Goal: Navigation & Orientation: Understand site structure

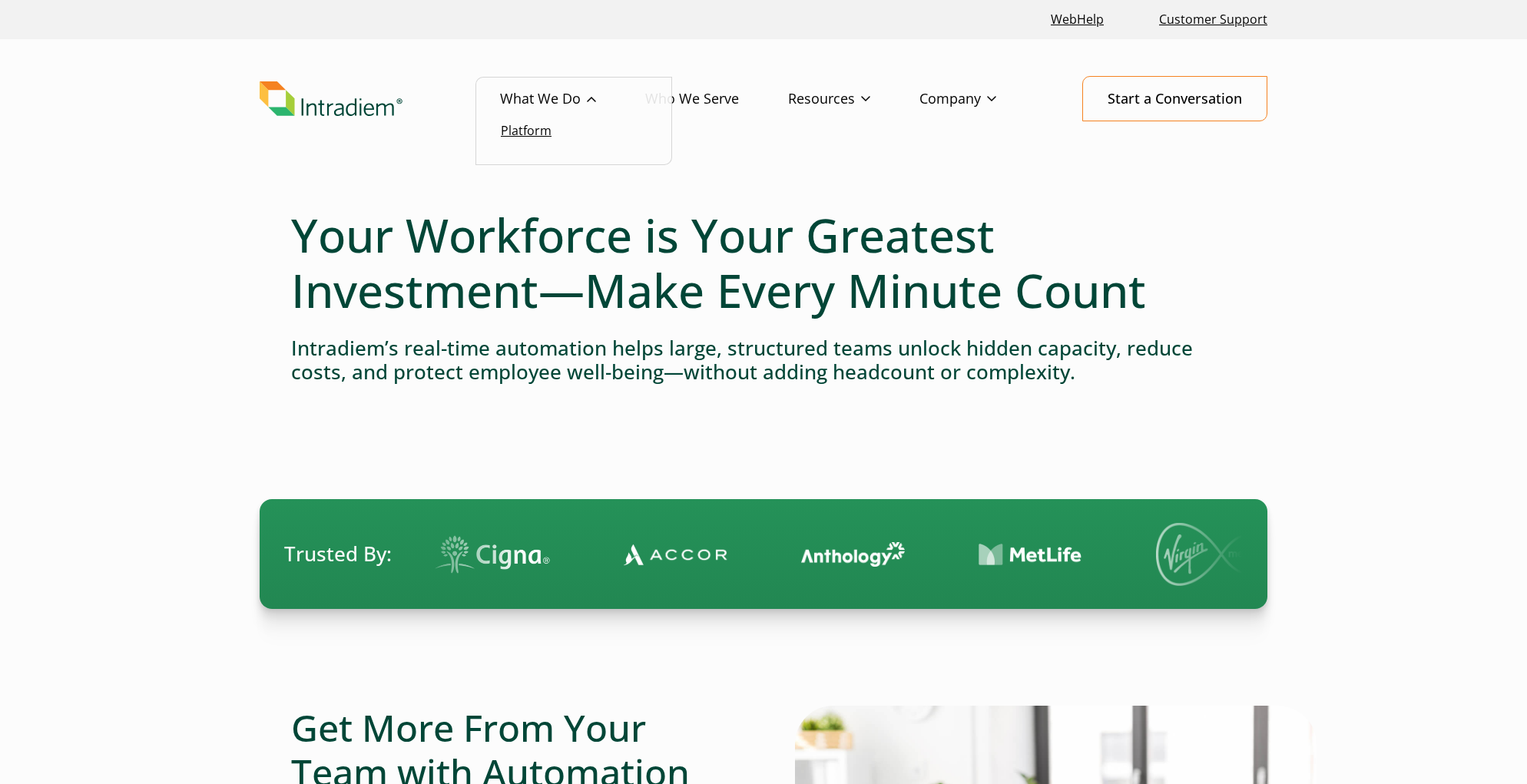
click at [525, 132] on link "Platform" at bounding box center [526, 131] width 51 height 17
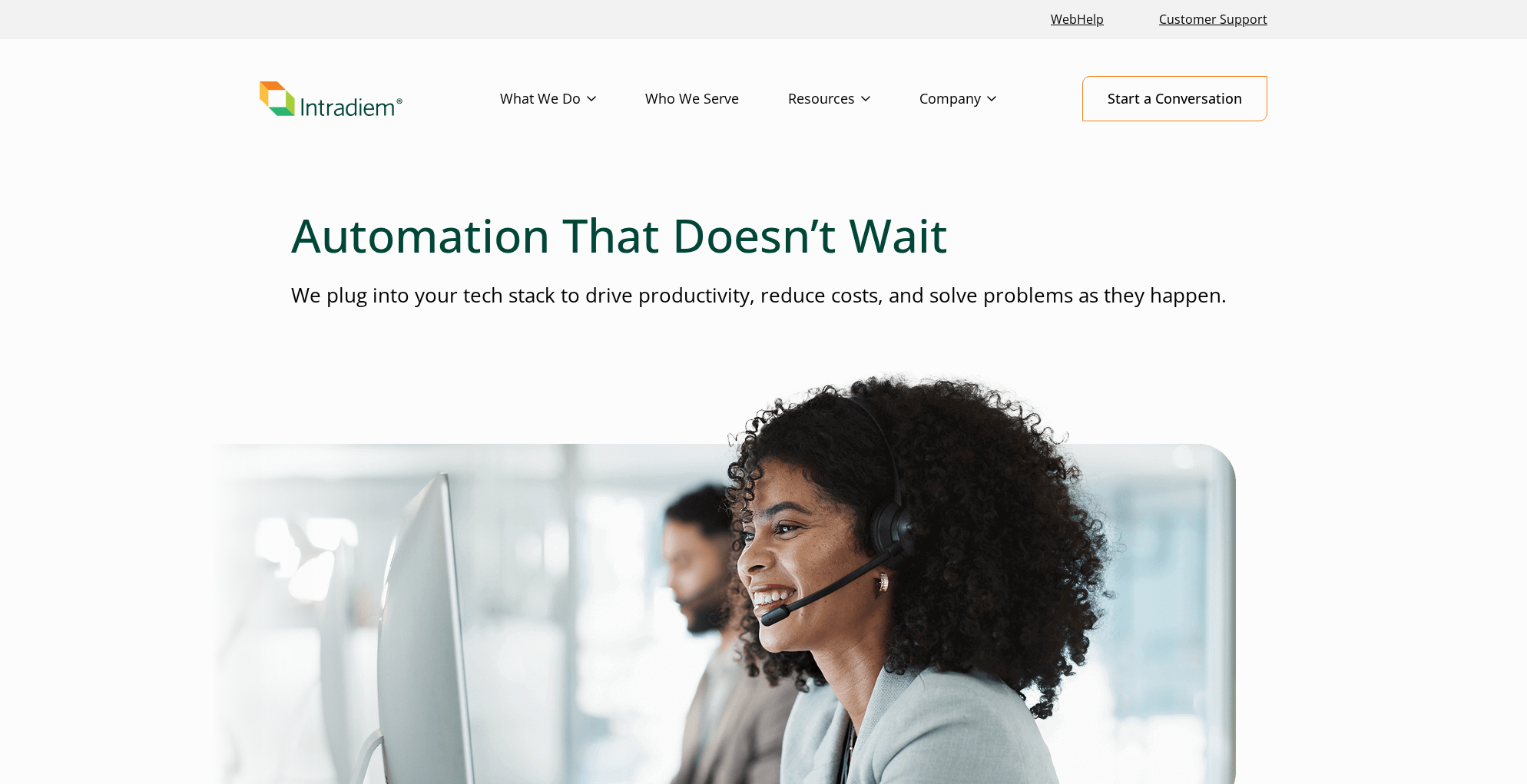
click at [696, 102] on link "Who We Serve" at bounding box center [717, 99] width 143 height 44
